Goal: Task Accomplishment & Management: Complete application form

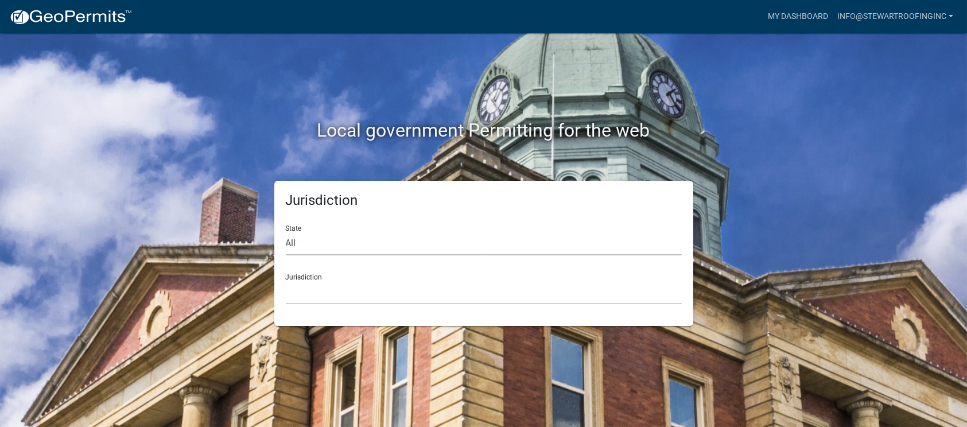
click at [308, 247] on select "All [US_STATE] [US_STATE] [US_STATE] [US_STATE] [US_STATE] [US_STATE] [US_STATE…" at bounding box center [484, 244] width 396 height 24
select select "[US_STATE]"
click at [286, 232] on select "All [US_STATE] [US_STATE] [US_STATE] [US_STATE] [US_STATE] [US_STATE] [US_STATE…" at bounding box center [484, 244] width 396 height 24
click at [344, 295] on select "City of [GEOGRAPHIC_DATA], [US_STATE] City of [GEOGRAPHIC_DATA], [US_STATE] Cit…" at bounding box center [484, 293] width 396 height 24
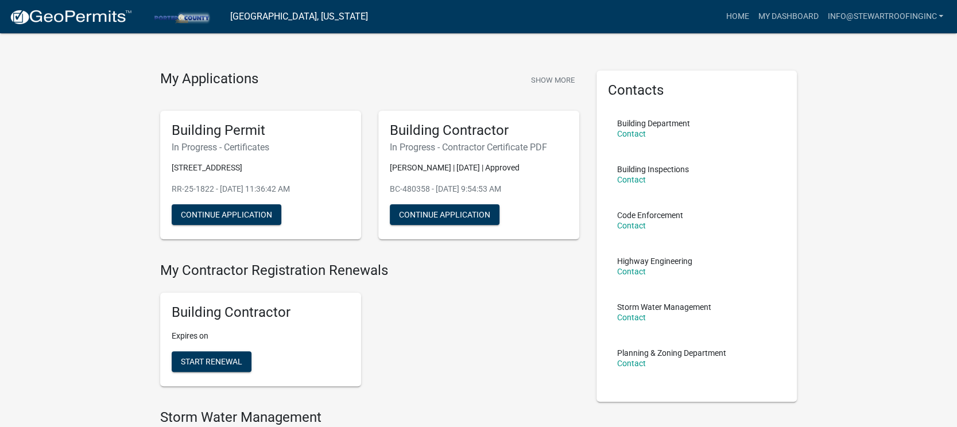
scroll to position [8, 0]
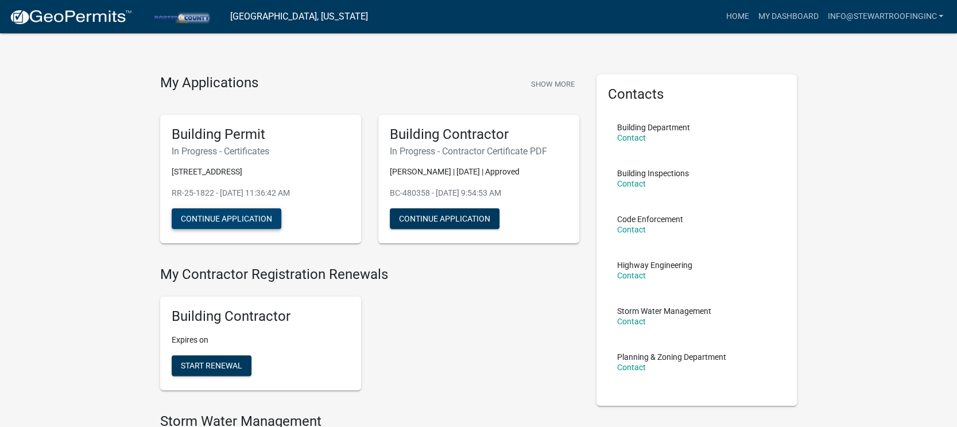
click at [238, 214] on button "Continue Application" at bounding box center [227, 218] width 110 height 21
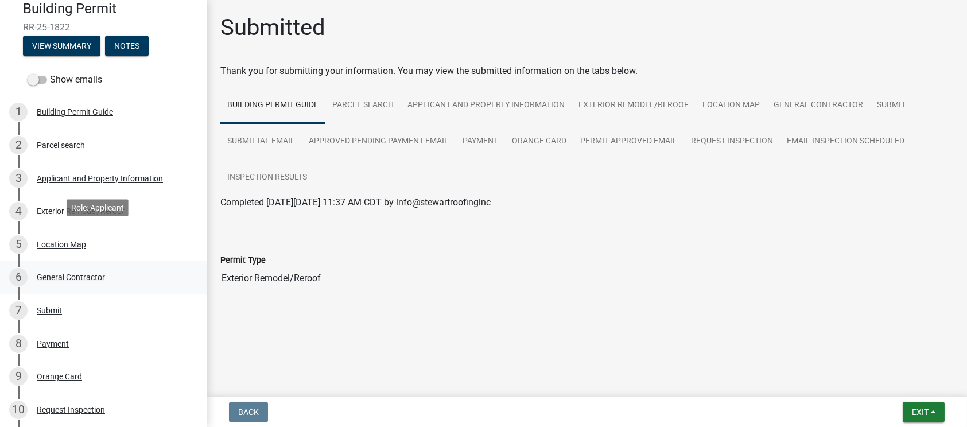
scroll to position [143, 0]
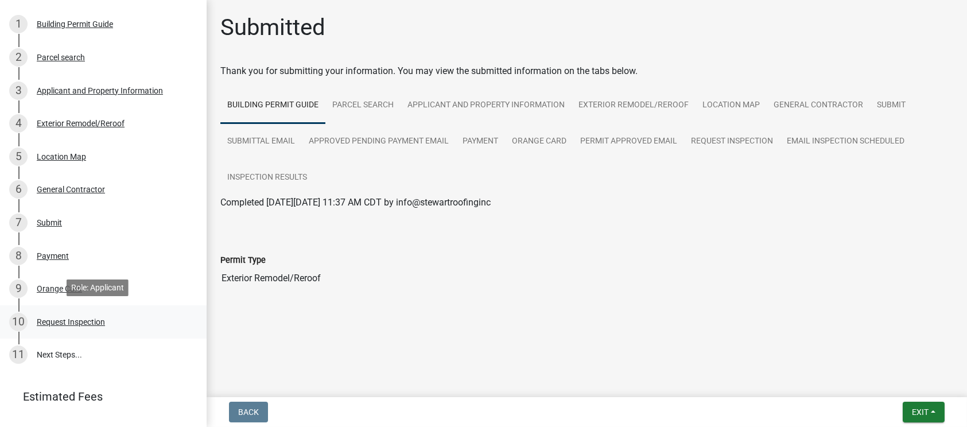
click at [79, 321] on div "Request Inspection" at bounding box center [71, 322] width 68 height 8
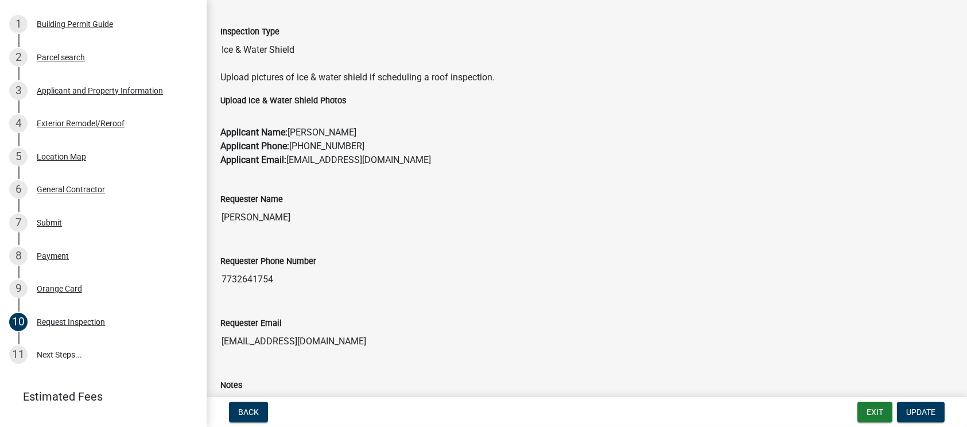
scroll to position [106, 0]
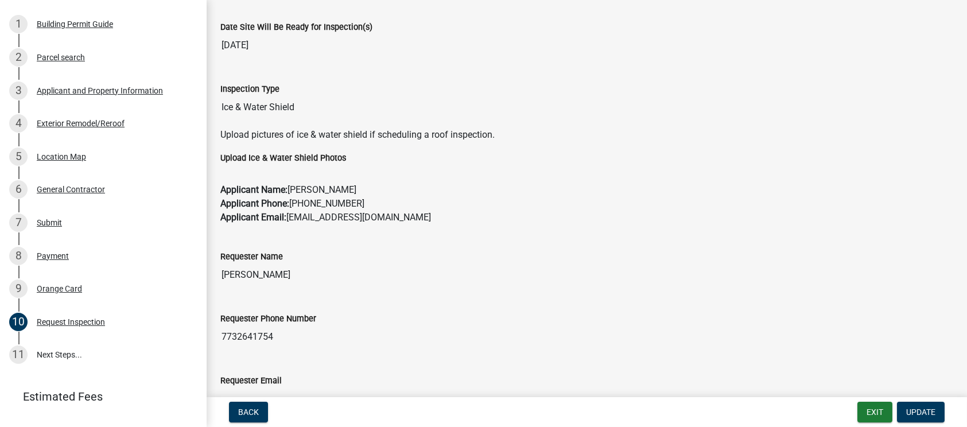
click at [290, 156] on label "Upload Ice & Water Shield Photos" at bounding box center [283, 158] width 126 height 8
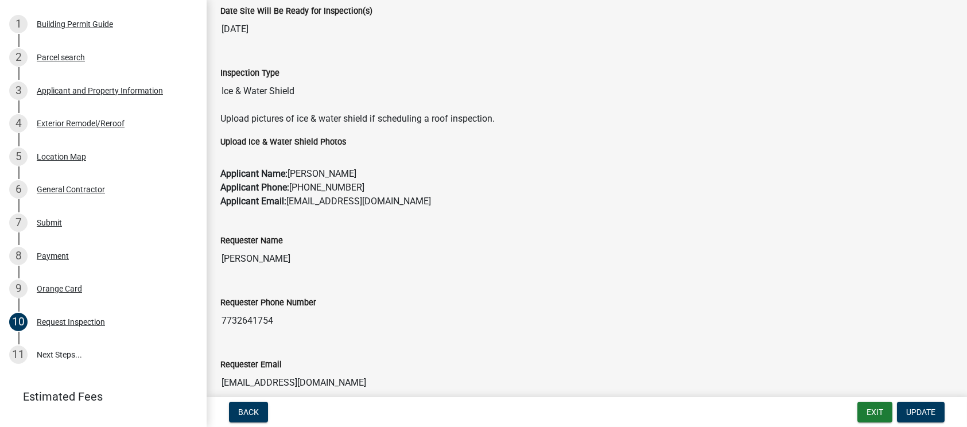
scroll to position [321, 0]
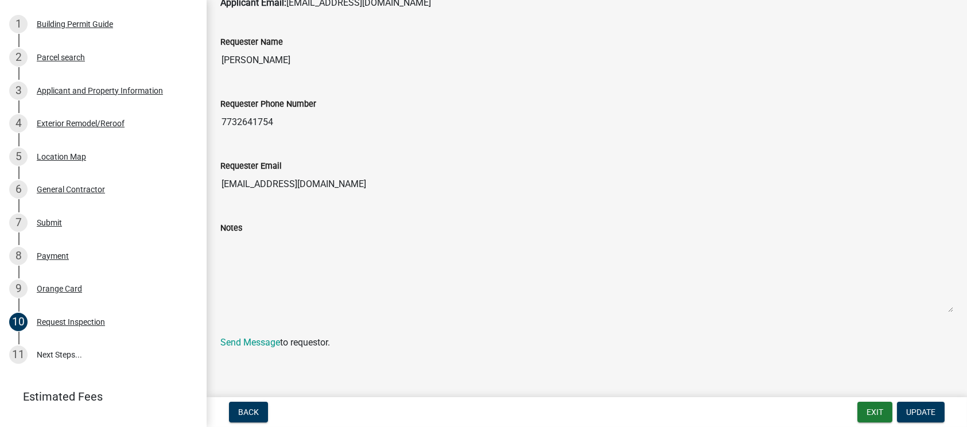
click at [242, 333] on form "The following are inspections you need to complete: Inspections to Schedule Dat…" at bounding box center [586, 46] width 733 height 606
click at [242, 339] on link "Send Message" at bounding box center [250, 342] width 60 height 11
click at [788, 284] on textarea "Notes" at bounding box center [586, 274] width 733 height 78
click at [381, 267] on textarea "Notes" at bounding box center [586, 274] width 733 height 78
click at [393, 255] on textarea "Notes" at bounding box center [586, 274] width 733 height 78
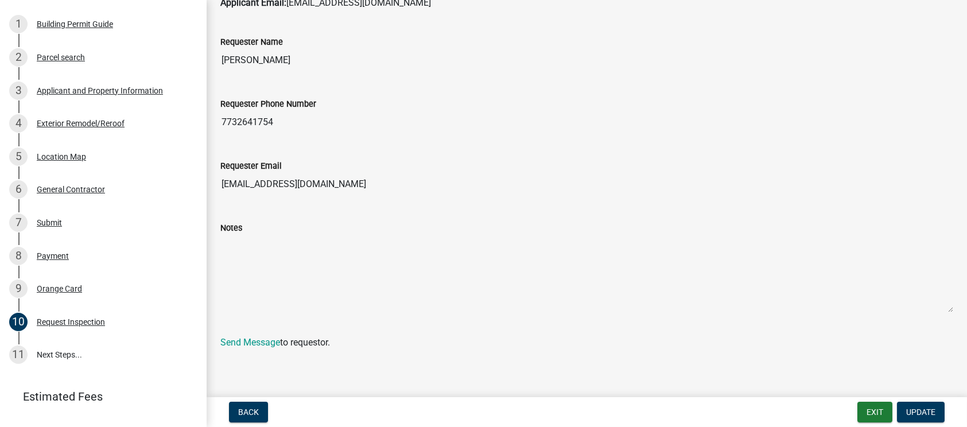
click at [393, 255] on textarea "Notes" at bounding box center [586, 274] width 733 height 78
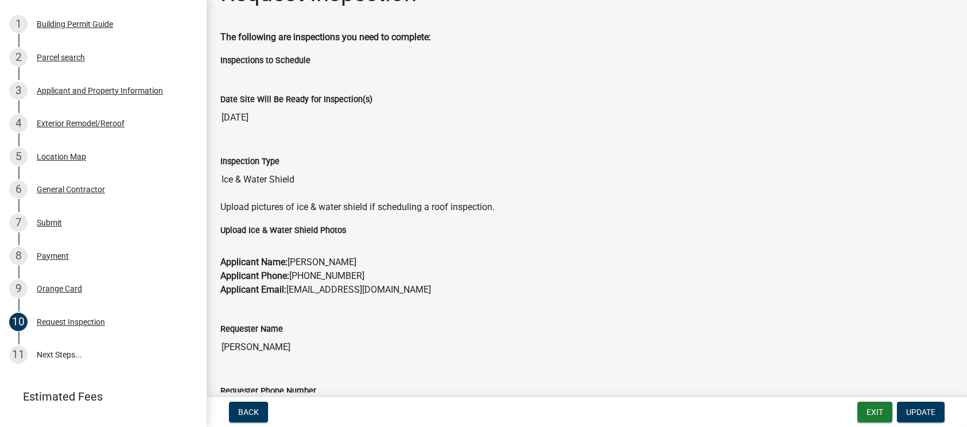
scroll to position [0, 0]
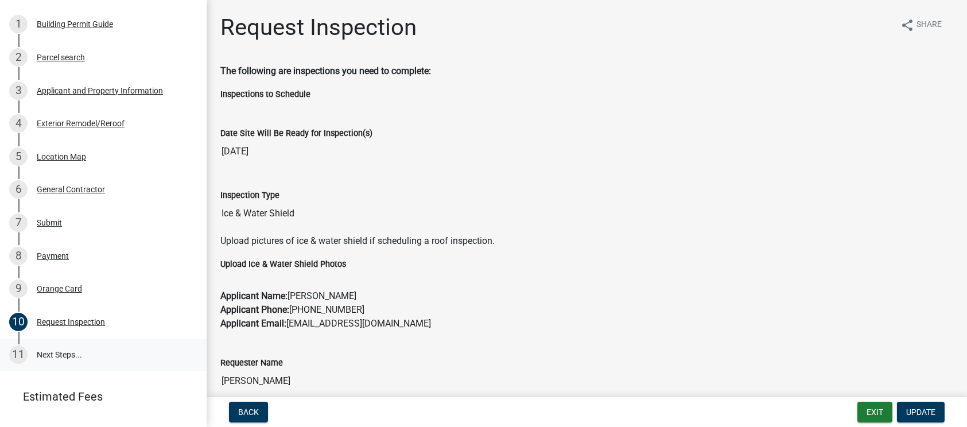
click at [64, 348] on link "11 Next Steps..." at bounding box center [103, 355] width 207 height 33
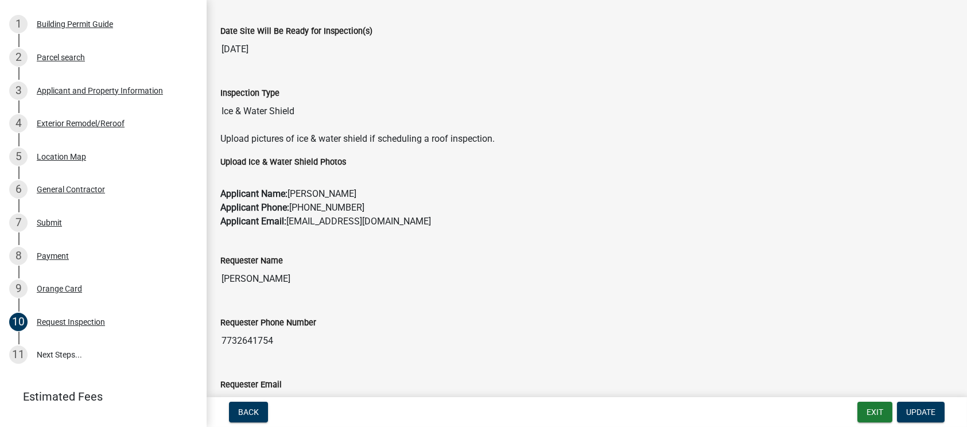
scroll to position [321, 0]
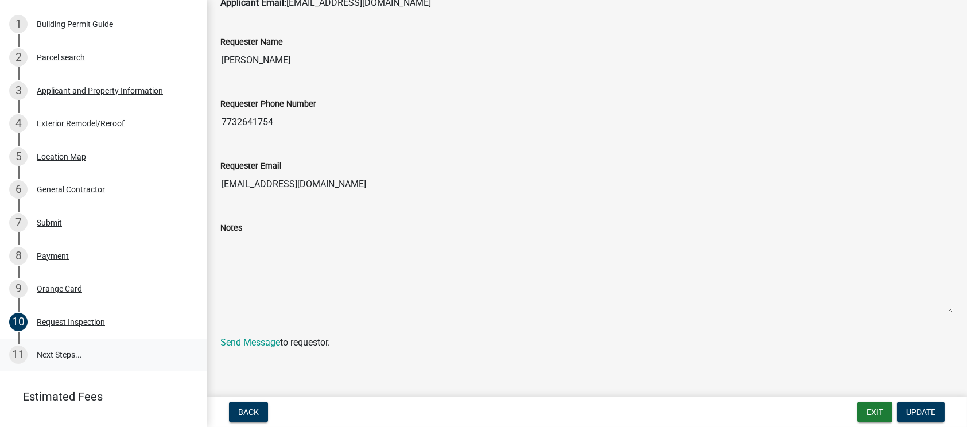
click at [49, 348] on link "11 Next Steps..." at bounding box center [103, 355] width 207 height 33
click at [919, 413] on span "Update" at bounding box center [920, 412] width 29 height 9
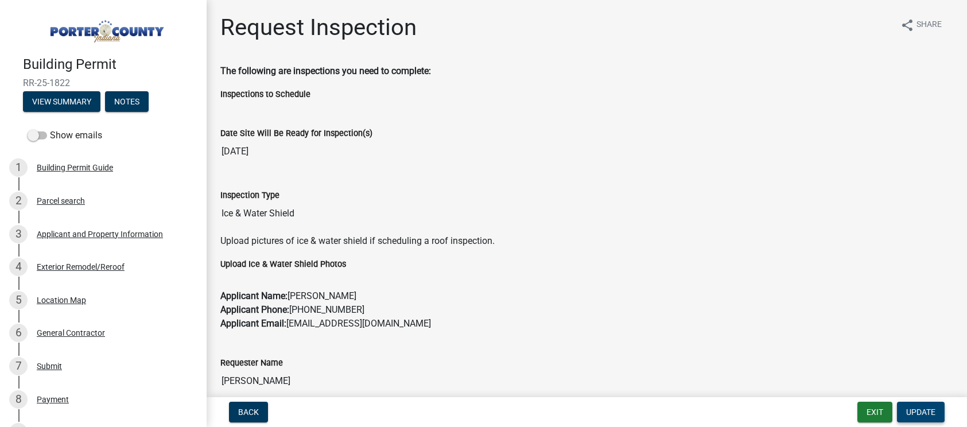
scroll to position [0, 0]
